Goal: Book appointment/travel/reservation

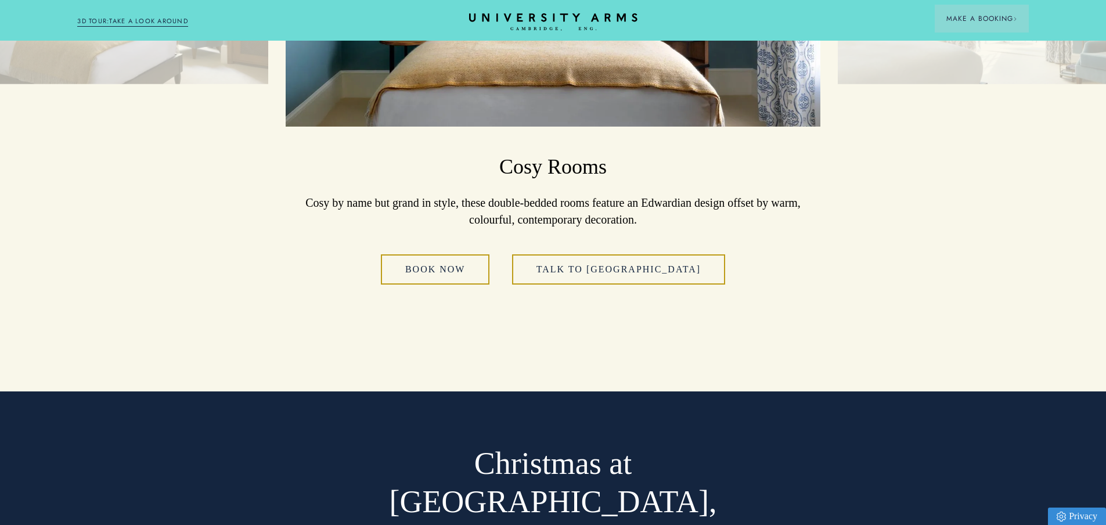
scroll to position [1799, 0]
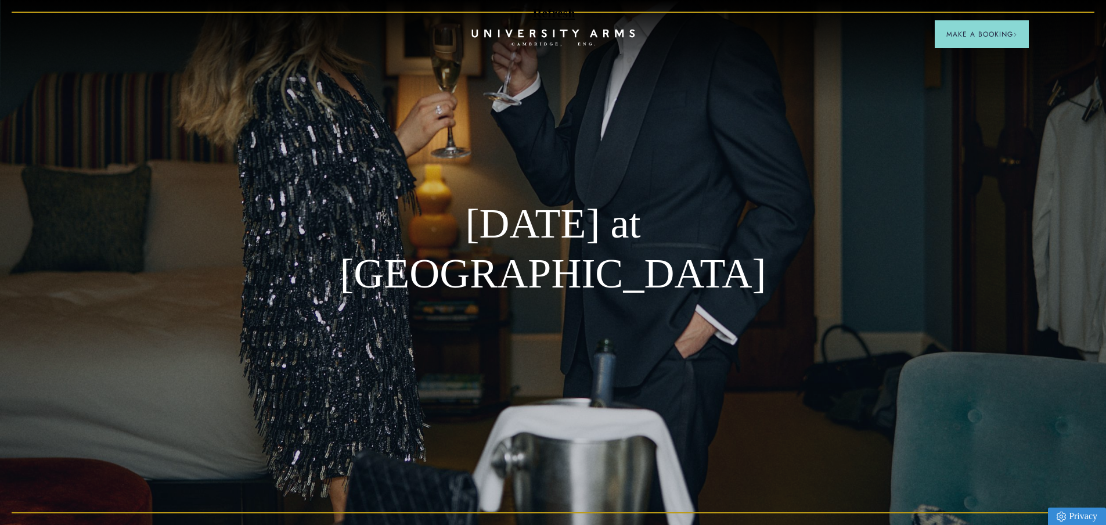
click at [544, 33] on icon at bounding box center [552, 33] width 163 height 8
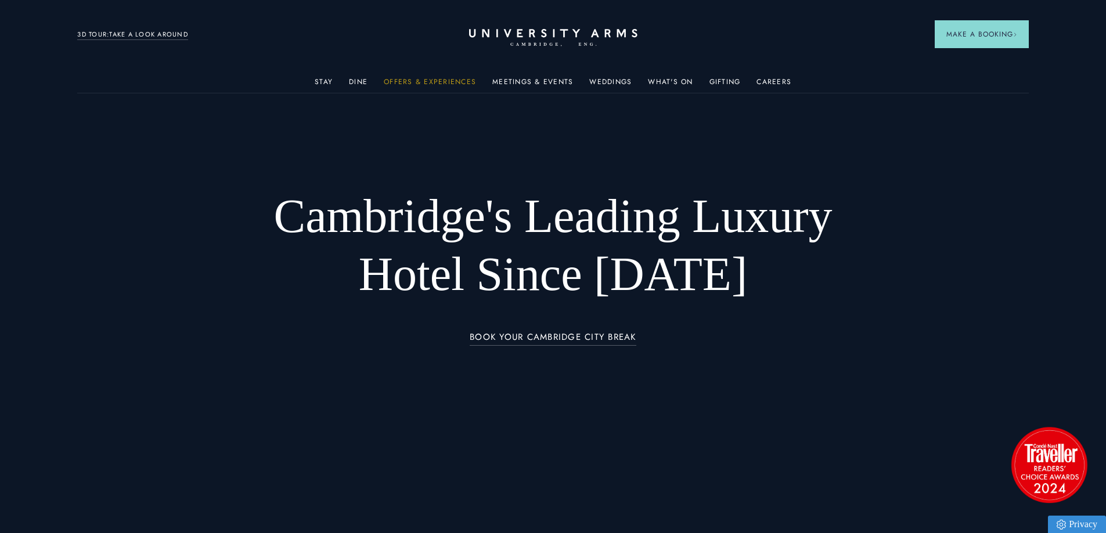
click at [433, 78] on link "Offers & Experiences" at bounding box center [430, 85] width 92 height 15
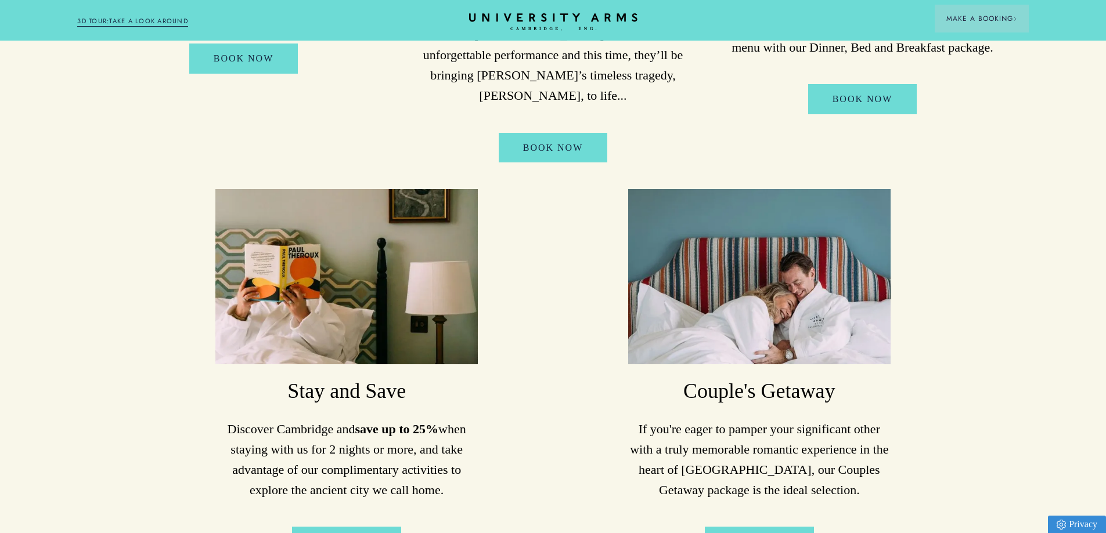
scroll to position [522, 0]
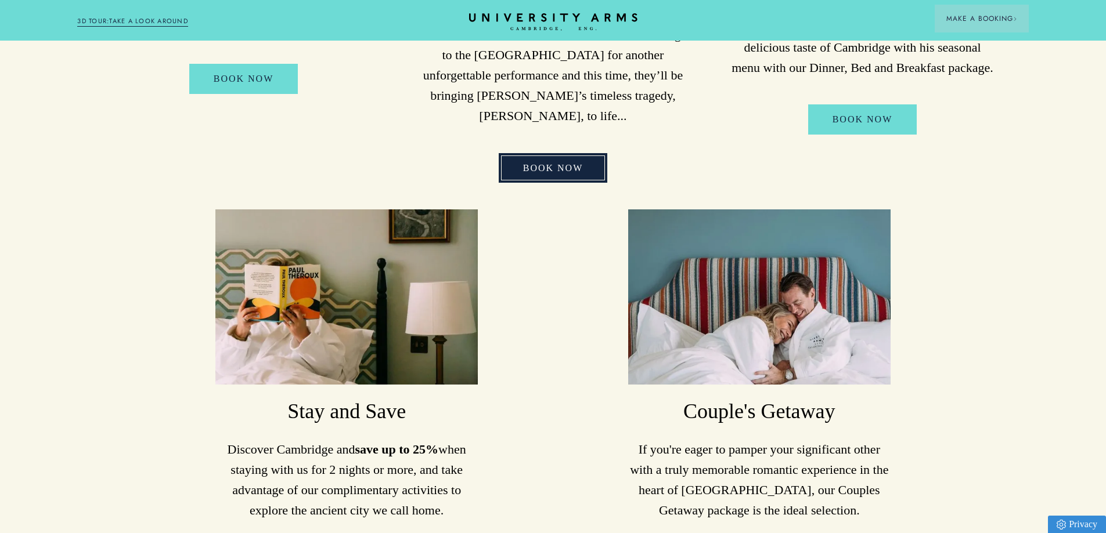
click at [555, 167] on link "Book Now" at bounding box center [553, 168] width 109 height 30
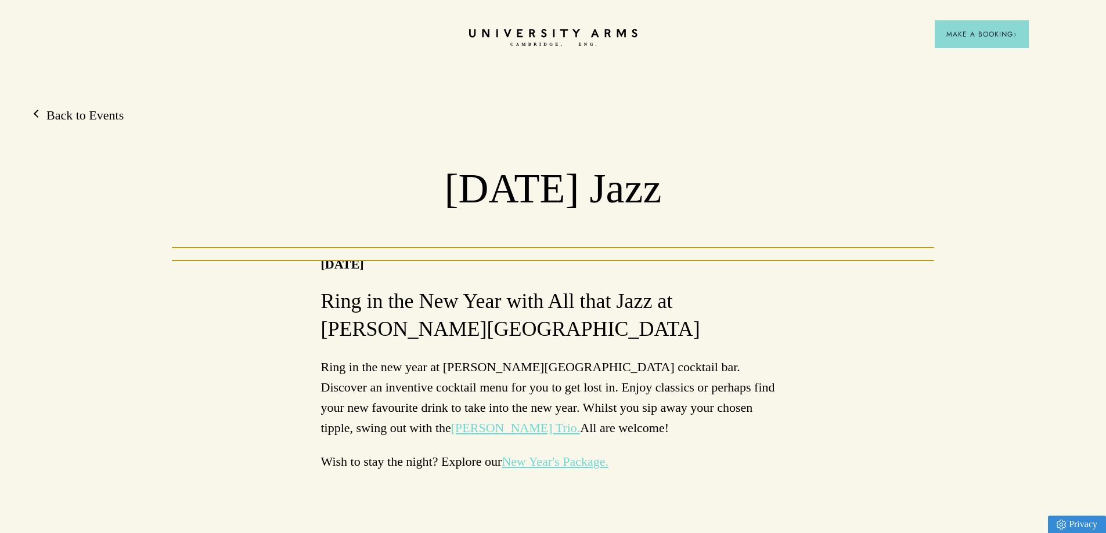
click at [537, 465] on link "New Year's Package." at bounding box center [555, 461] width 107 height 15
click at [538, 465] on link "New Year's Package." at bounding box center [555, 461] width 107 height 15
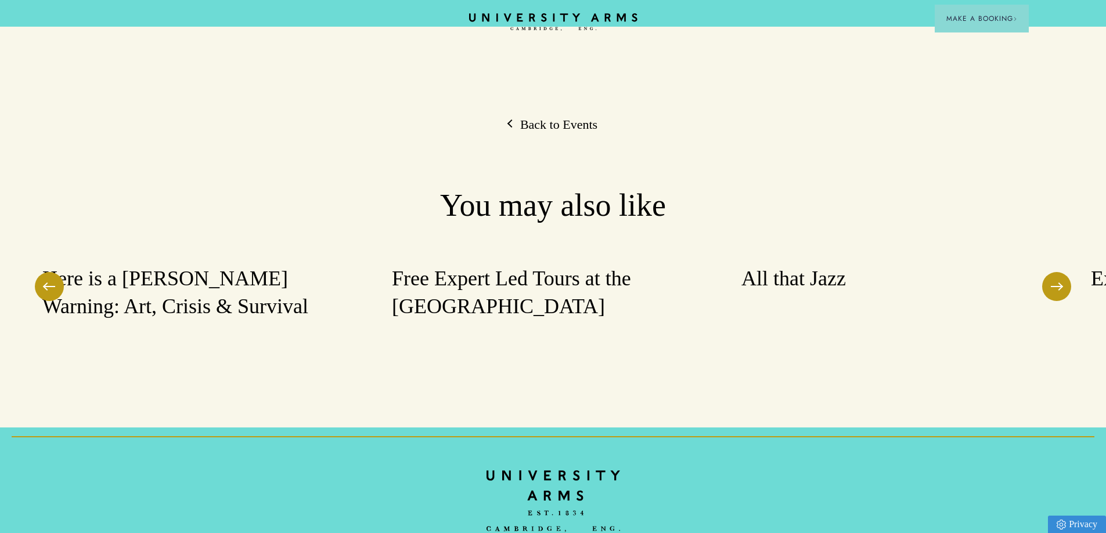
scroll to position [522, 0]
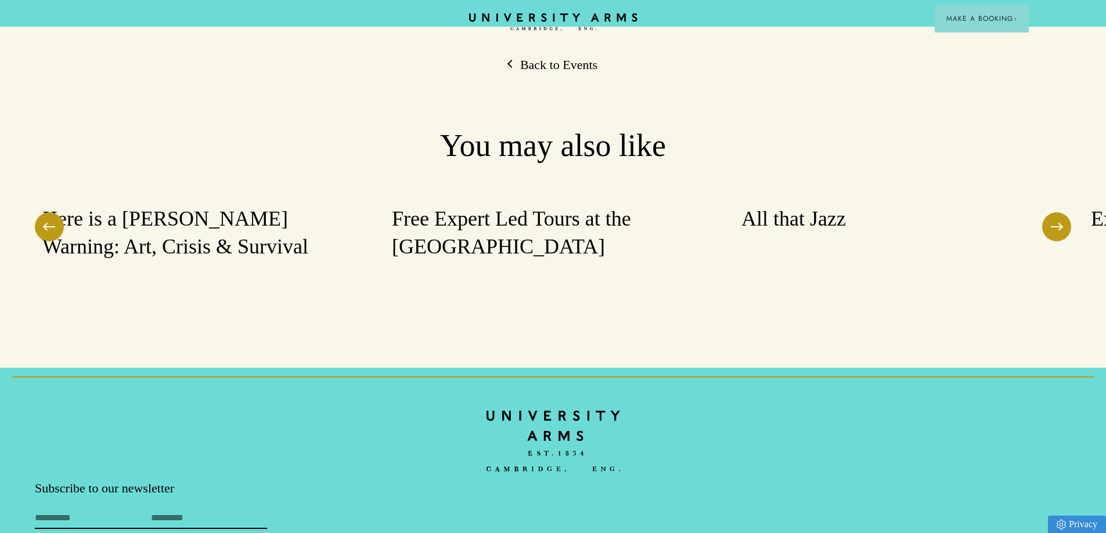
drag, startPoint x: 146, startPoint y: 26, endPoint x: 100, endPoint y: 3, distance: 50.9
click at [146, 26] on header "CAMBRIDGE’S LEADING LUXURY HOTEL SINCE 1834 Make a Booking" at bounding box center [553, 13] width 1106 height 27
